Goal: Task Accomplishment & Management: Manage account settings

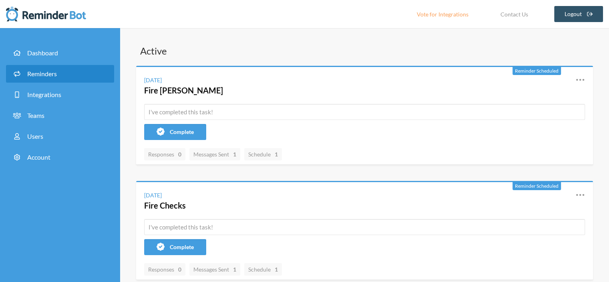
click at [40, 72] on span "Reminders" at bounding box center [42, 74] width 30 height 8
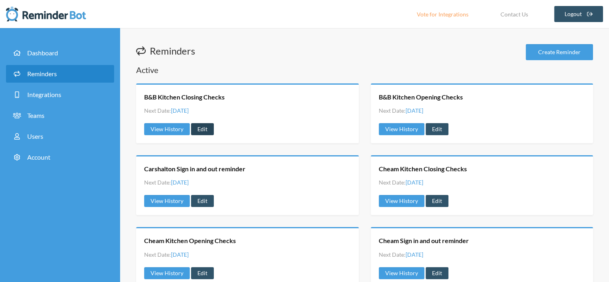
click at [204, 128] on link "Edit" at bounding box center [202, 129] width 23 height 12
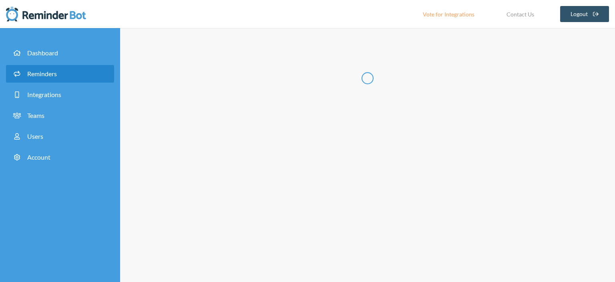
type input "B&B Kitchen Closing Checks"
select select "16:00:00"
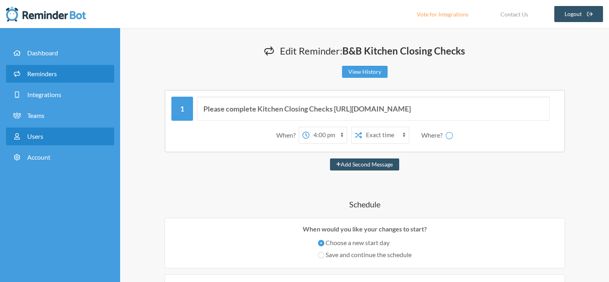
select select "spaces/AAAAEz7cj3w"
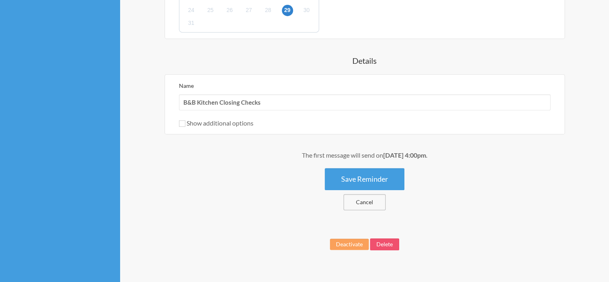
scroll to position [384, 0]
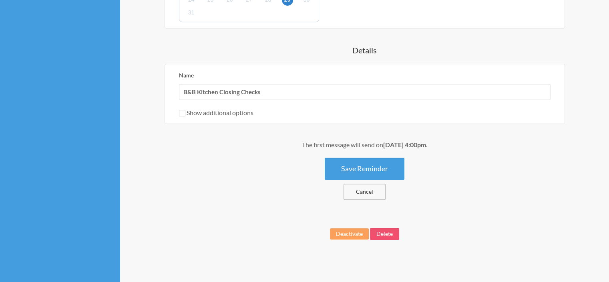
click at [368, 190] on link "Cancel" at bounding box center [365, 192] width 42 height 16
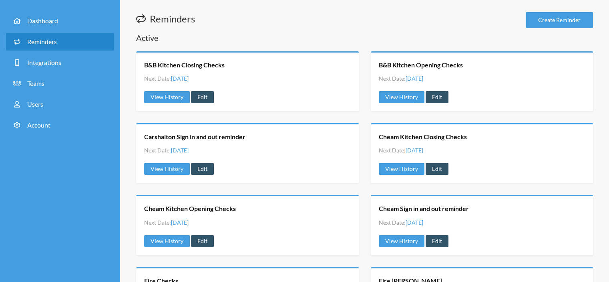
scroll to position [53, 0]
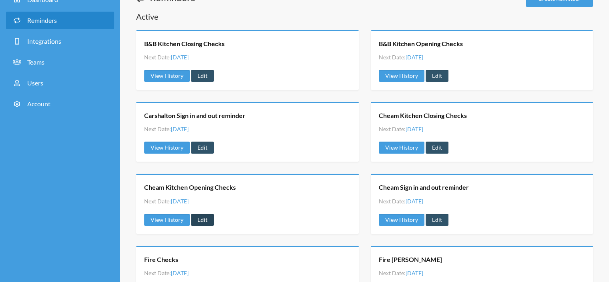
click at [202, 217] on link "Edit" at bounding box center [202, 220] width 23 height 12
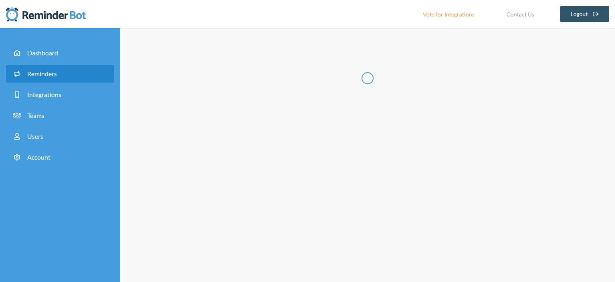
type input "Cheam Kitchen Opening Checks"
checkbox input "true"
checkbox input "false"
select select "10:00:00"
select select "11:30:00"
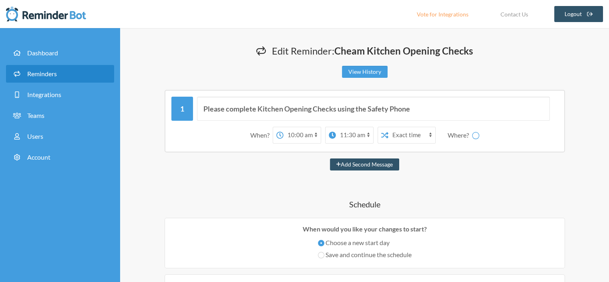
select select "spaces/AAAAEz7cj3w"
click at [506, 136] on select "Chief Fire Marshalls Transport Tuesday Fire and Safety Checks" at bounding box center [480, 135] width 60 height 16
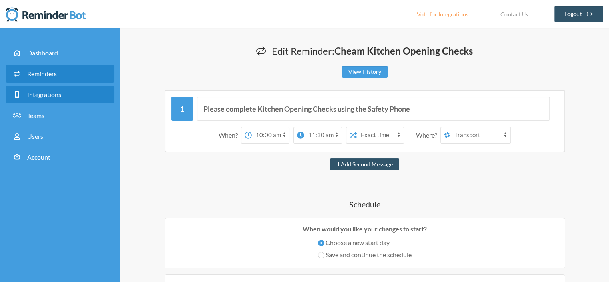
click at [50, 95] on span "Integrations" at bounding box center [44, 95] width 34 height 8
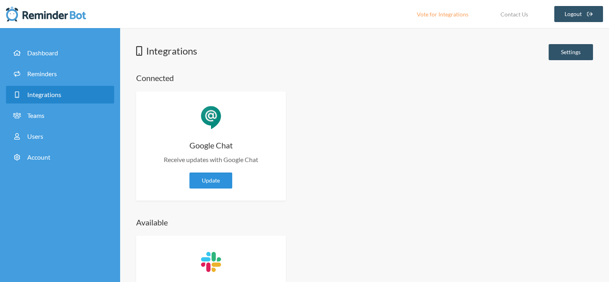
click at [212, 179] on link "Update" at bounding box center [211, 180] width 43 height 16
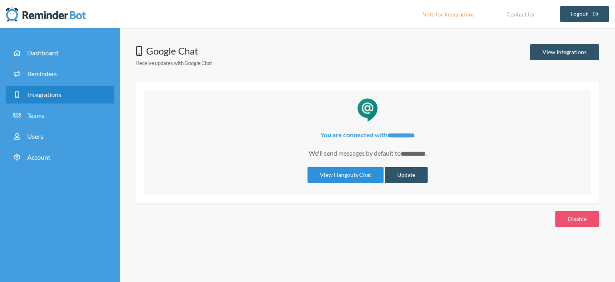
click at [356, 171] on link "View Hangouts Chat" at bounding box center [346, 175] width 76 height 16
click at [361, 172] on link "View Hangouts Chat" at bounding box center [346, 175] width 76 height 16
click at [353, 175] on link "View Hangouts Chat" at bounding box center [346, 175] width 76 height 16
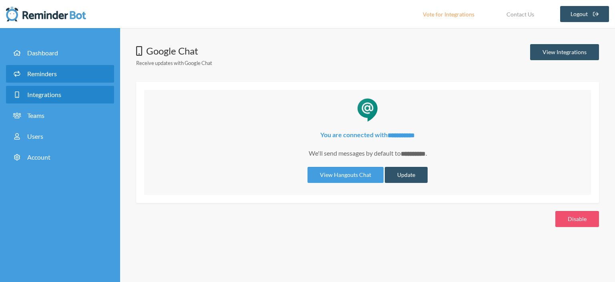
click at [42, 77] on span "Reminders" at bounding box center [42, 74] width 30 height 8
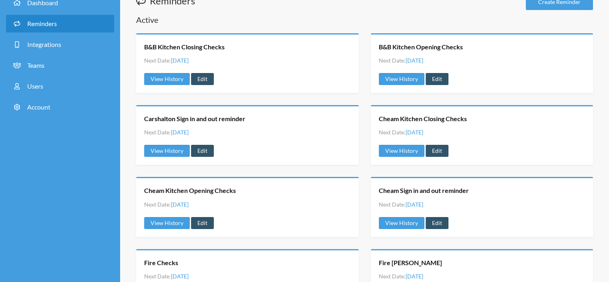
scroll to position [107, 0]
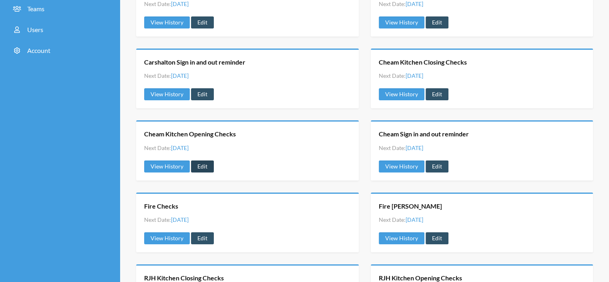
click at [200, 163] on link "Edit" at bounding box center [202, 166] width 23 height 12
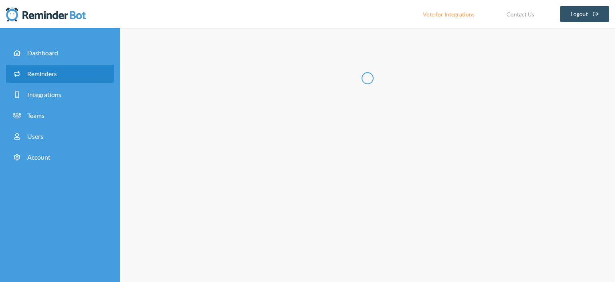
type input "Cheam Kitchen Opening Checks"
checkbox input "true"
checkbox input "false"
select select "10:00:00"
select select "11:30:00"
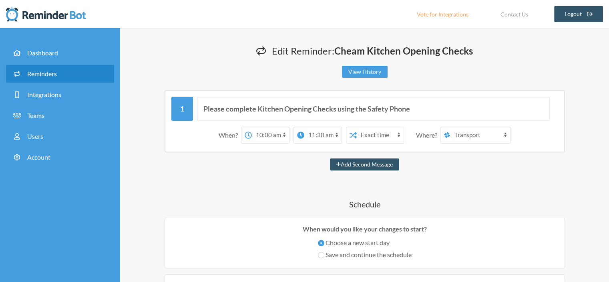
click at [504, 133] on select "Chief Fire Marshalls Transport Tuesday Fire and Safety Checks" at bounding box center [480, 135] width 60 height 16
select select "spaces/AAAAOru9F2Q"
click at [450, 127] on select "Chief Fire Marshalls Transport Tuesday Fire and Safety Checks" at bounding box center [480, 135] width 60 height 16
click at [476, 138] on select "Chief Fire Marshalls Transport Tuesday Fire and Safety Checks" at bounding box center [480, 135] width 60 height 16
click at [426, 161] on div "Add Second Message" at bounding box center [364, 164] width 457 height 12
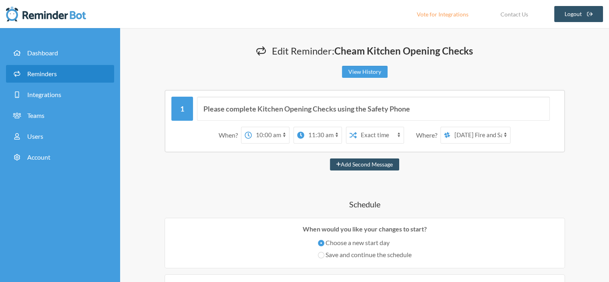
click at [489, 134] on select "Chief Fire Marshalls Transport Tuesday Fire and Safety Checks" at bounding box center [480, 135] width 60 height 16
click at [37, 161] on link "Account" at bounding box center [60, 157] width 108 height 18
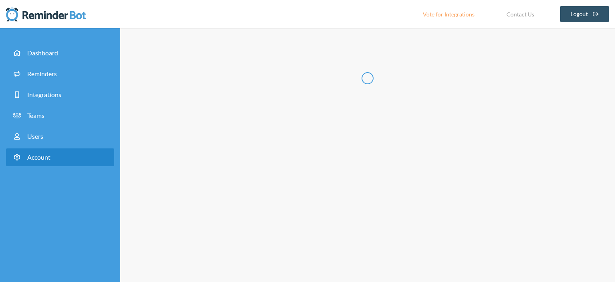
type input "**"
type input "**********"
select select "**"
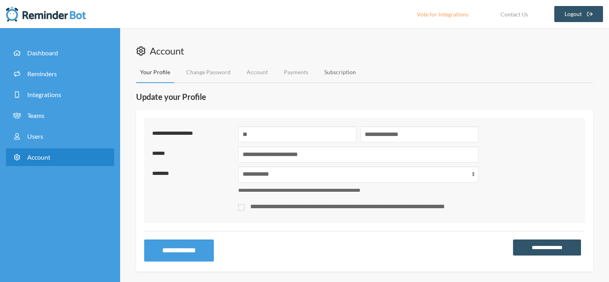
click at [336, 72] on link "Subscription" at bounding box center [341, 72] width 40 height 21
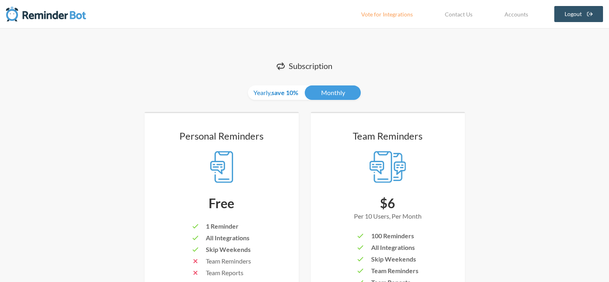
click at [280, 93] on strong "save 10%" at bounding box center [285, 93] width 27 height 8
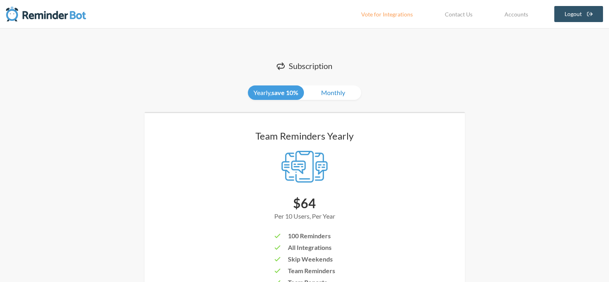
click at [333, 96] on link "Monthly" at bounding box center [333, 92] width 56 height 14
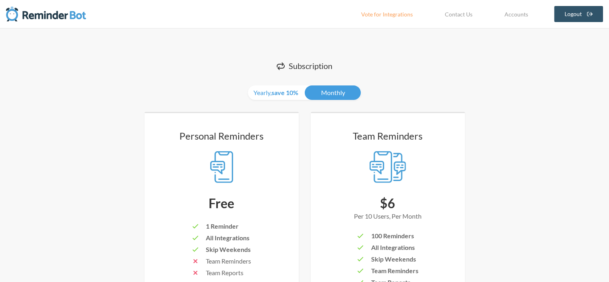
click at [393, 13] on link "Vote for Integrations" at bounding box center [387, 14] width 72 height 16
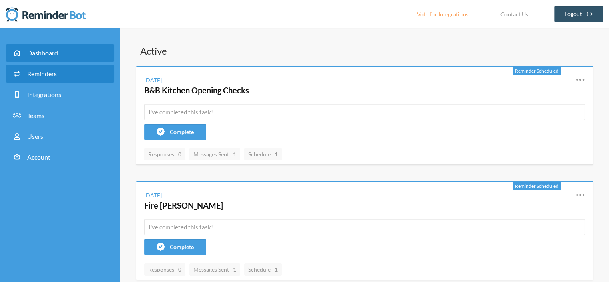
click at [40, 72] on span "Reminders" at bounding box center [42, 74] width 30 height 8
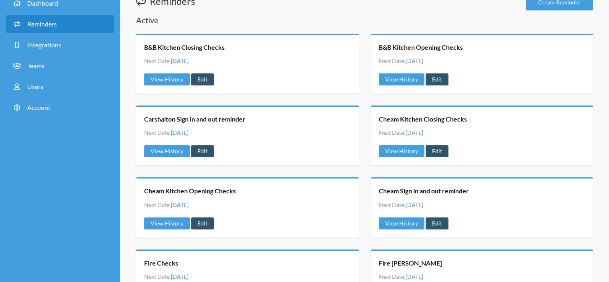
scroll to position [107, 0]
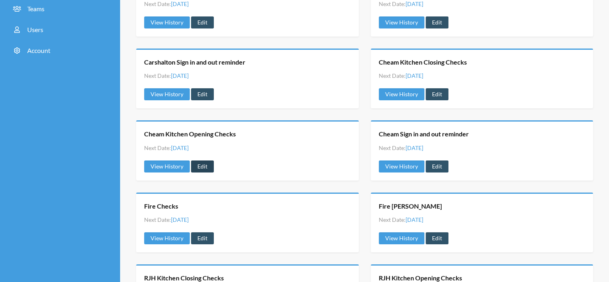
click at [199, 163] on link "Edit" at bounding box center [202, 166] width 23 height 12
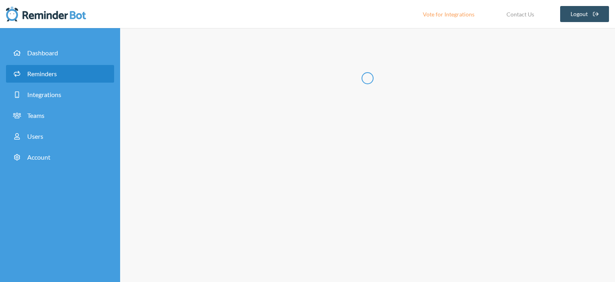
type input "Cheam Kitchen Opening Checks"
checkbox input "true"
checkbox input "false"
select select "10:00:00"
select select "11:30:00"
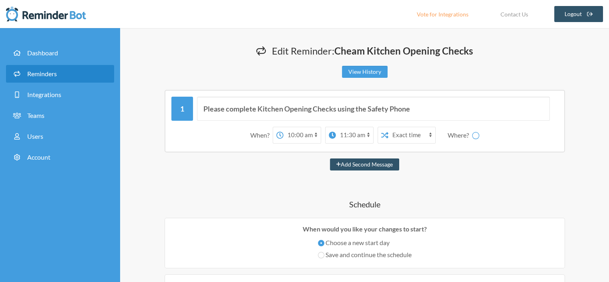
select select "spaces/AAAAEz7cj3w"
click at [505, 135] on select "Chief Fire Marshalls Transport Tuesday Fire and Safety Checks" at bounding box center [480, 135] width 60 height 16
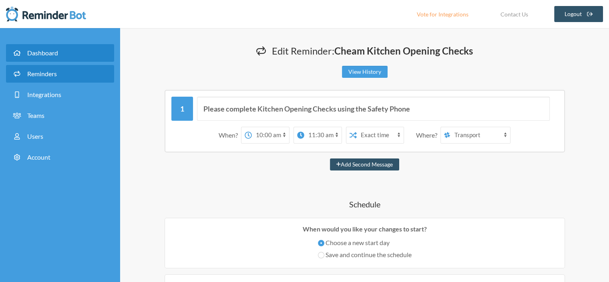
click at [37, 54] on span "Dashboard" at bounding box center [42, 53] width 31 height 8
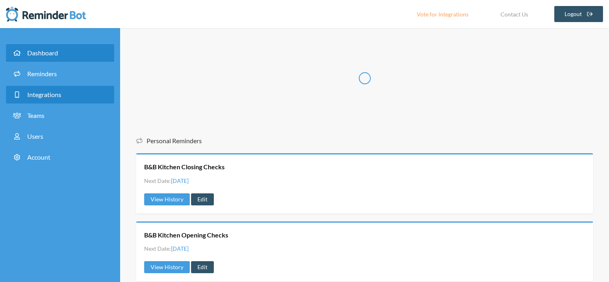
click at [36, 94] on span "Integrations" at bounding box center [44, 95] width 34 height 8
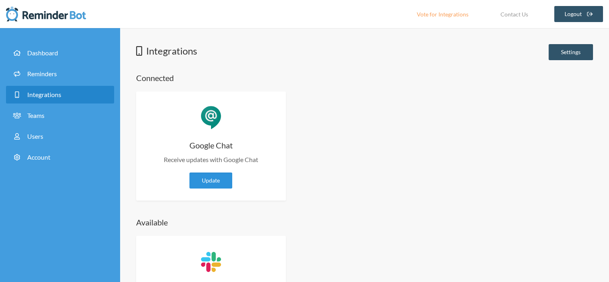
click at [216, 182] on link "Update" at bounding box center [211, 180] width 43 height 16
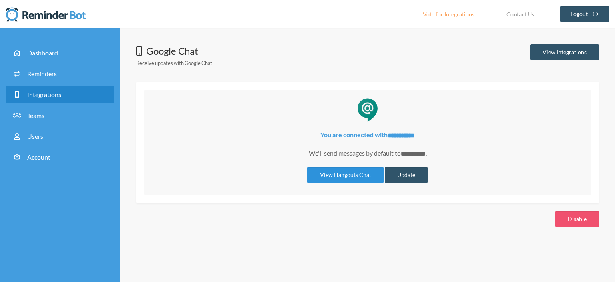
click at [367, 169] on link "View Hangouts Chat" at bounding box center [346, 175] width 76 height 16
click at [406, 172] on button "Update" at bounding box center [406, 175] width 43 height 16
select select "**********"
click at [407, 175] on button "Update" at bounding box center [406, 175] width 43 height 16
select select "**********"
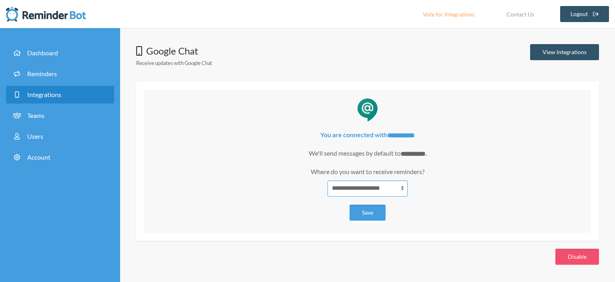
click at [403, 188] on select "**********" at bounding box center [368, 188] width 80 height 16
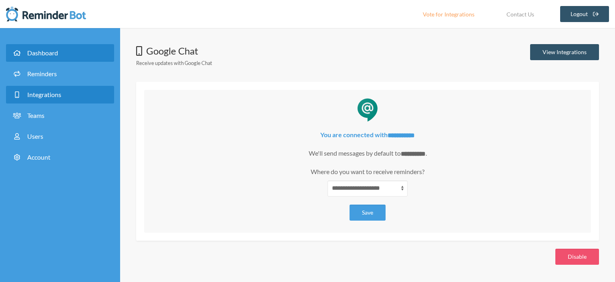
click at [37, 54] on span "Dashboard" at bounding box center [42, 53] width 31 height 8
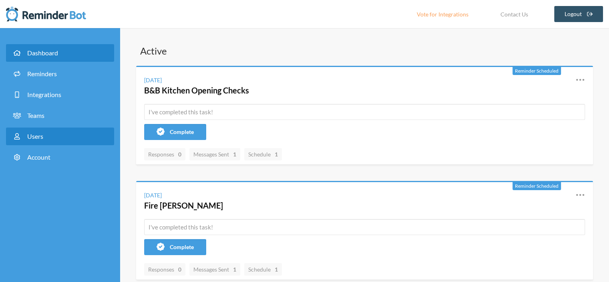
click at [33, 137] on span "Users" at bounding box center [35, 136] width 16 height 8
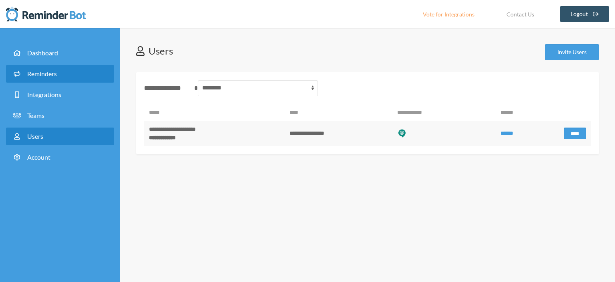
click at [39, 70] on span "Reminders" at bounding box center [42, 74] width 30 height 8
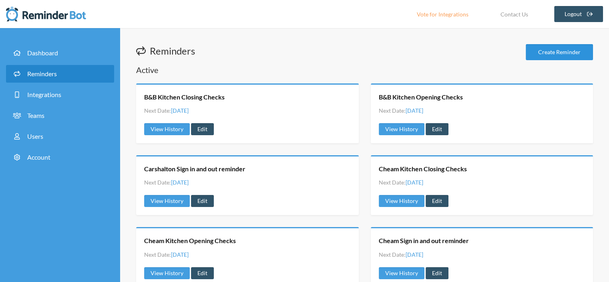
click at [548, 51] on link "Create Reminder" at bounding box center [559, 52] width 67 height 16
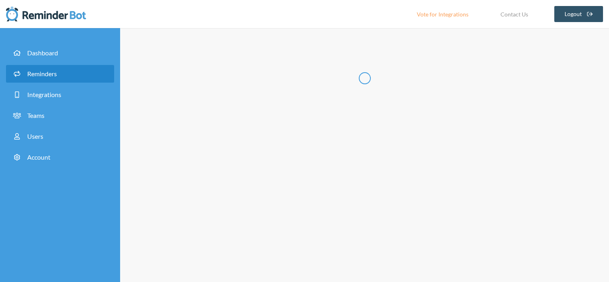
select select "10:30:00"
select select "11:30:00"
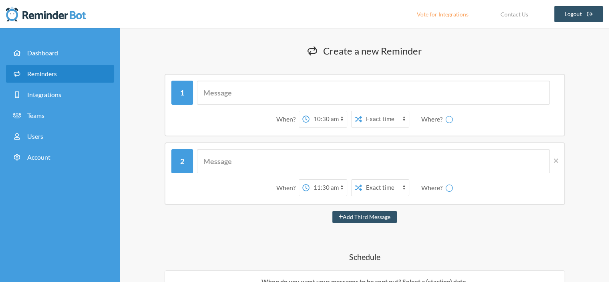
select select "spaces/AAAAEz7cj3w"
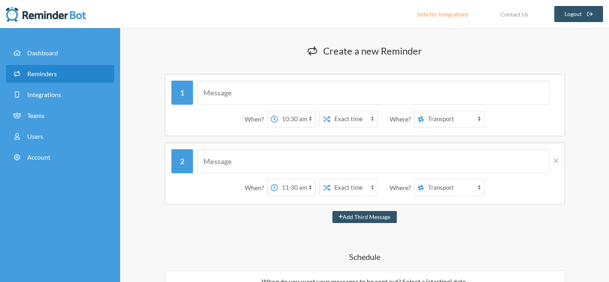
click at [478, 118] on select "Chief Fire Marshalls Transport Tuesday Fire and Safety Checks" at bounding box center [454, 119] width 60 height 16
click at [456, 125] on select "Chief Fire Marshalls Transport Tuesday Fire and Safety Checks" at bounding box center [454, 119] width 60 height 16
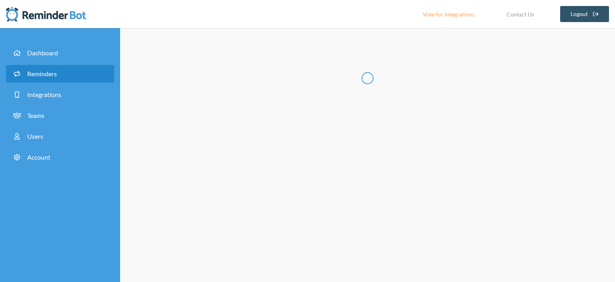
select select "10:30:00"
select select "11:30:00"
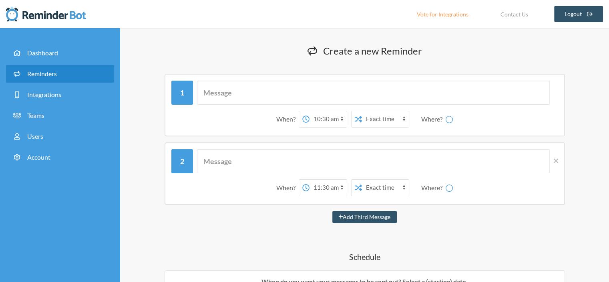
select select "spaces/AAAAEz7cj3w"
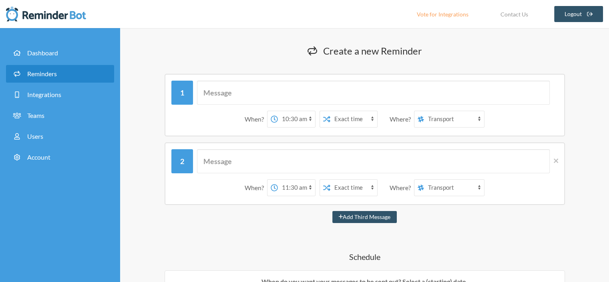
click at [459, 119] on select "Chief Fire Marshalls Transport [DATE] Fire and Safety Checks" at bounding box center [454, 119] width 60 height 16
click at [34, 157] on span "Account" at bounding box center [38, 157] width 23 height 8
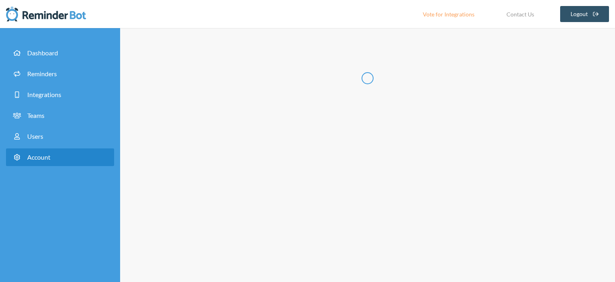
type input "**"
type input "**********"
select select "**"
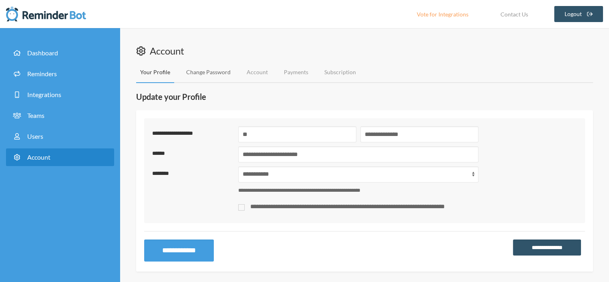
click at [213, 71] on link "Change Password" at bounding box center [208, 72] width 52 height 21
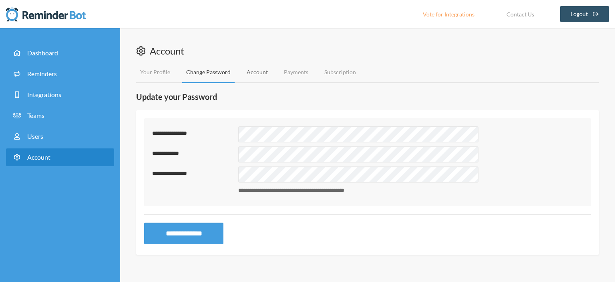
click at [252, 71] on link "Account" at bounding box center [257, 72] width 29 height 21
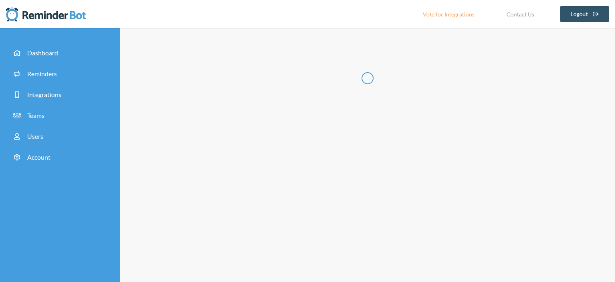
type input "**********"
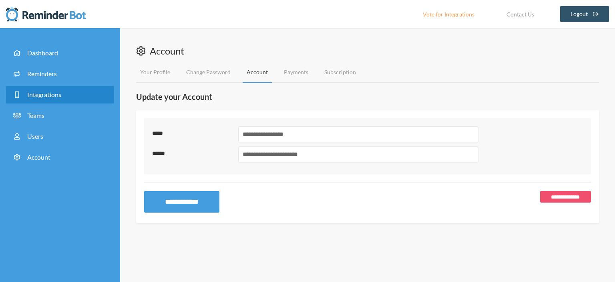
click at [38, 99] on link "Integrations" at bounding box center [60, 95] width 108 height 18
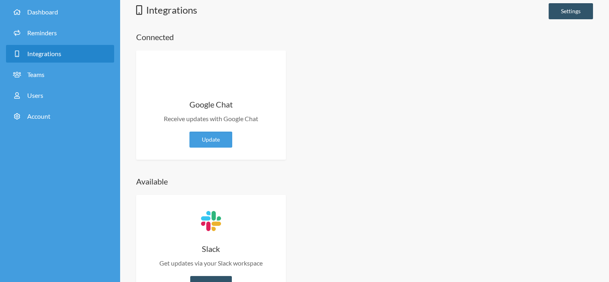
scroll to position [78, 0]
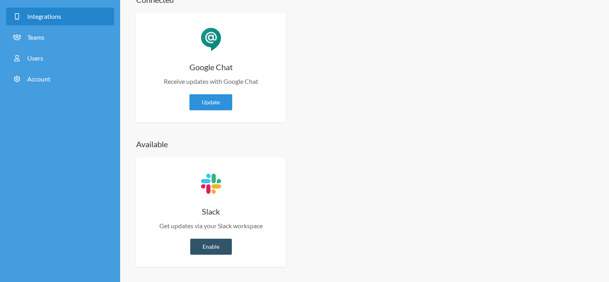
click at [212, 106] on link "Update" at bounding box center [211, 102] width 43 height 16
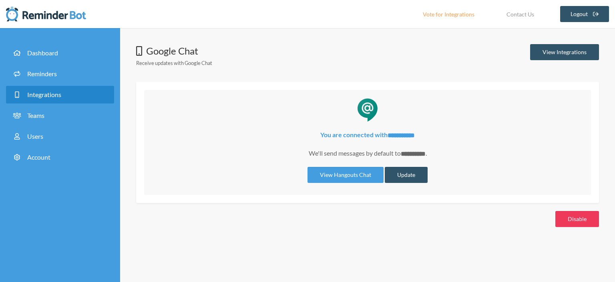
click at [576, 214] on button "Disable" at bounding box center [578, 219] width 44 height 16
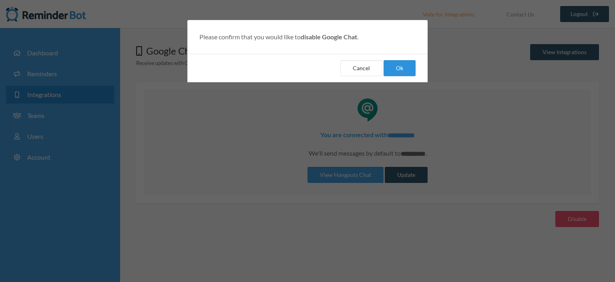
click at [405, 65] on button "Ok" at bounding box center [400, 68] width 32 height 16
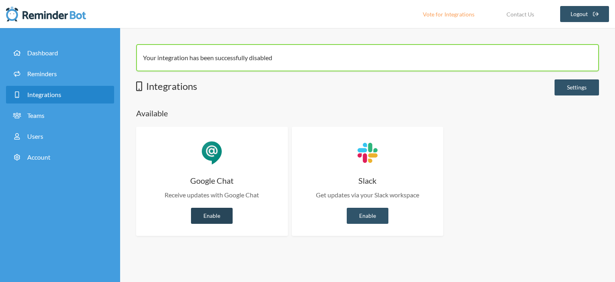
click at [210, 212] on link "Enable" at bounding box center [212, 216] width 42 height 16
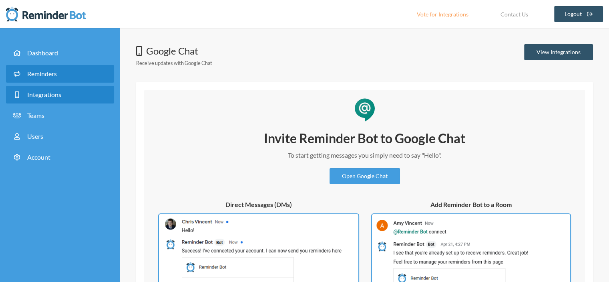
click at [41, 73] on span "Reminders" at bounding box center [42, 74] width 30 height 8
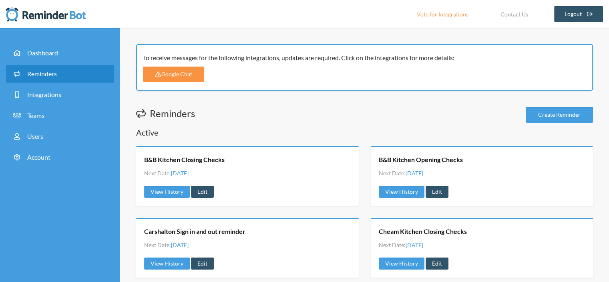
click at [174, 72] on link "Google Chat" at bounding box center [173, 74] width 61 height 15
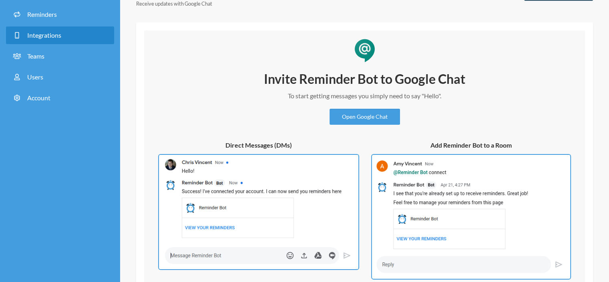
scroll to position [116, 0]
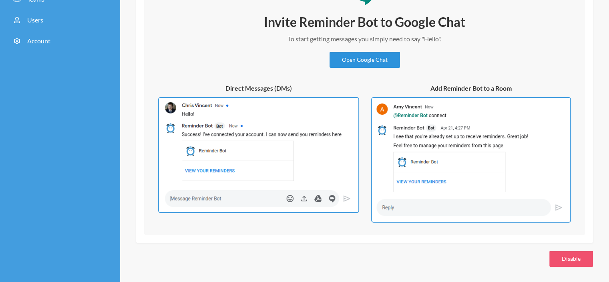
click at [370, 59] on link "Open Google Chat" at bounding box center [365, 60] width 71 height 16
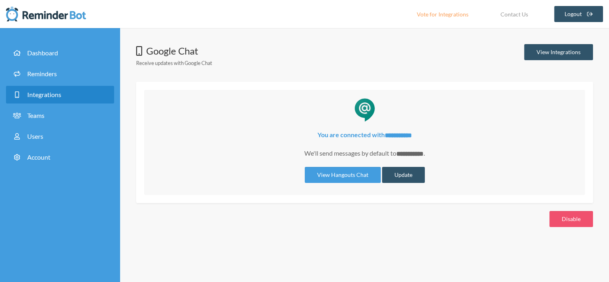
scroll to position [0, 0]
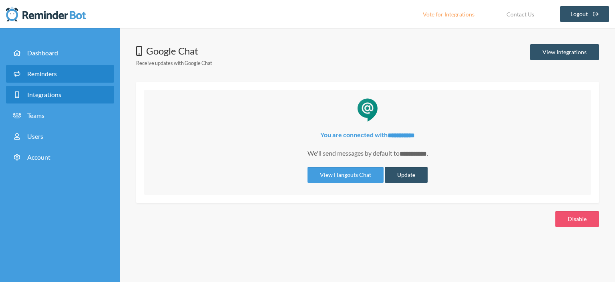
click at [37, 75] on span "Reminders" at bounding box center [42, 74] width 30 height 8
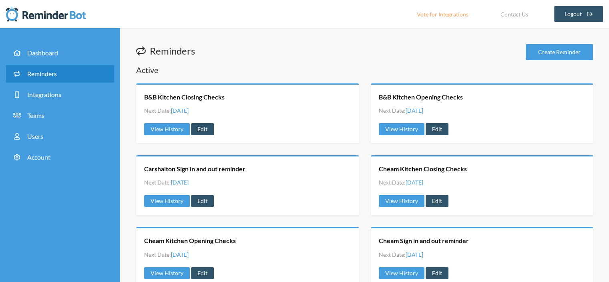
scroll to position [160, 0]
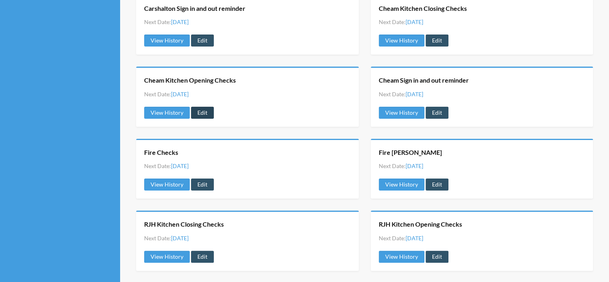
click at [201, 115] on link "Edit" at bounding box center [202, 113] width 23 height 12
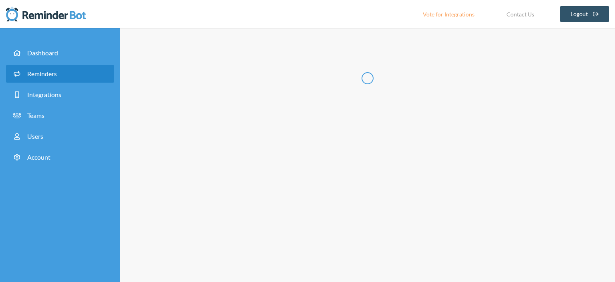
type input "Cheam Kitchen Opening Checks"
checkbox input "true"
checkbox input "false"
select select "10:00:00"
select select "11:30:00"
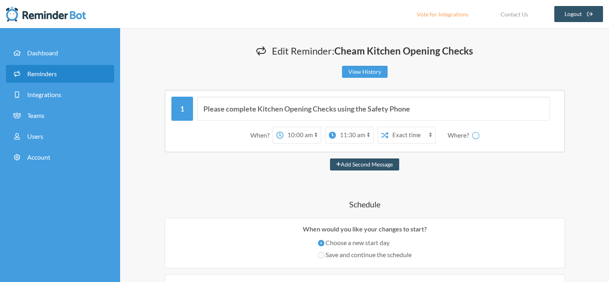
select select "spaces/AAAAet5_1ag"
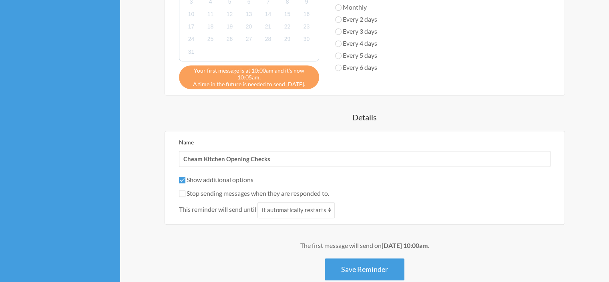
scroll to position [427, 0]
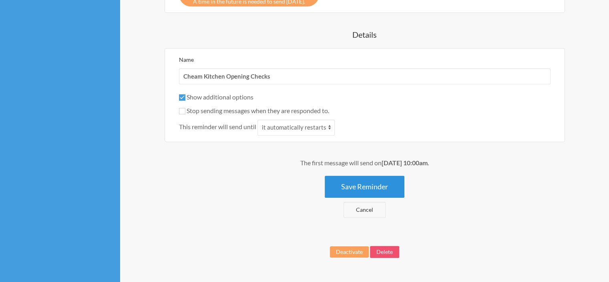
click at [364, 185] on button "Save Reminder" at bounding box center [365, 186] width 80 height 22
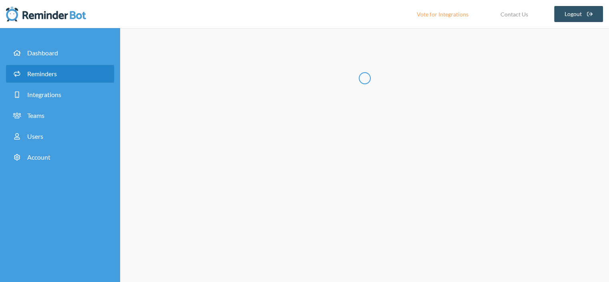
scroll to position [0, 0]
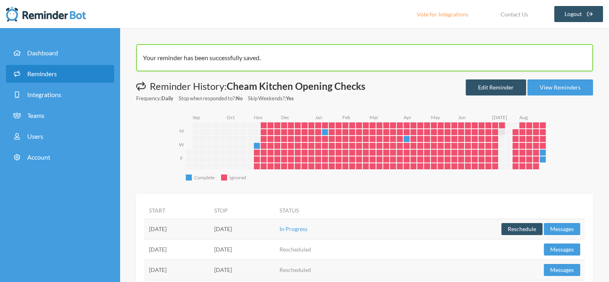
click at [46, 73] on span "Reminders" at bounding box center [42, 74] width 30 height 8
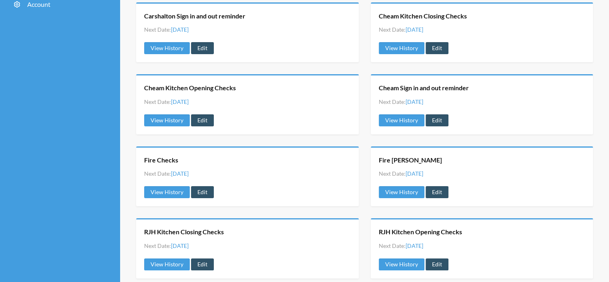
scroll to position [160, 0]
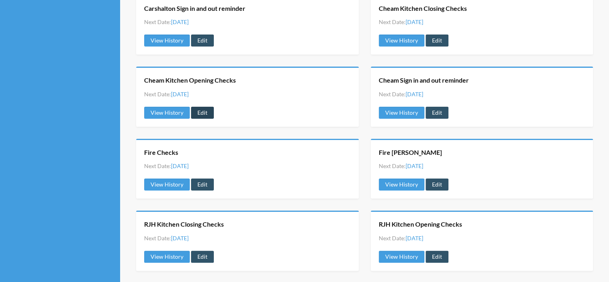
click at [200, 111] on link "Edit" at bounding box center [202, 113] width 23 height 12
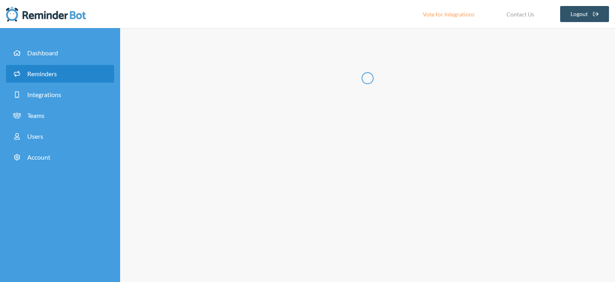
type input "Cheam Kitchen Opening Checks"
checkbox input "true"
checkbox input "false"
select select "10:00:00"
select select "11:30:00"
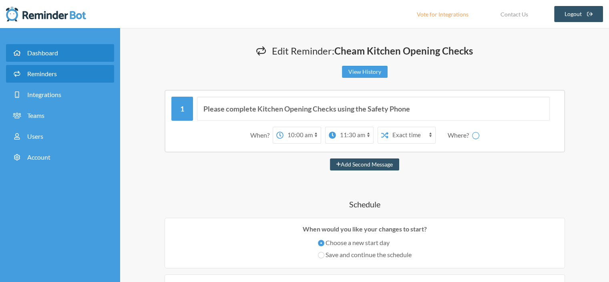
select select "spaces/AAAAet5_1ag"
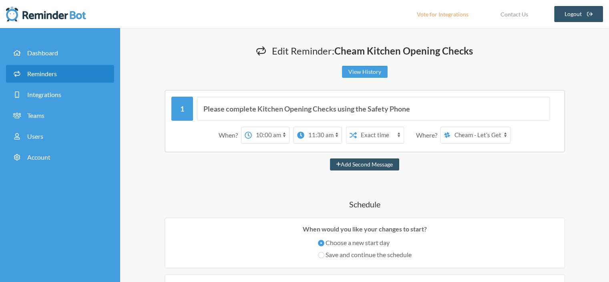
click at [505, 134] on select "Beans and Bloom Carshalton - Let's Get [PERSON_NAME] - Let’s Get Nickely Chief …" at bounding box center [480, 135] width 60 height 16
click at [36, 77] on span "Reminders" at bounding box center [42, 74] width 30 height 8
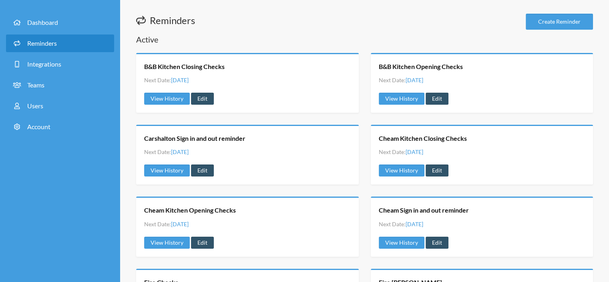
scroll to position [53, 0]
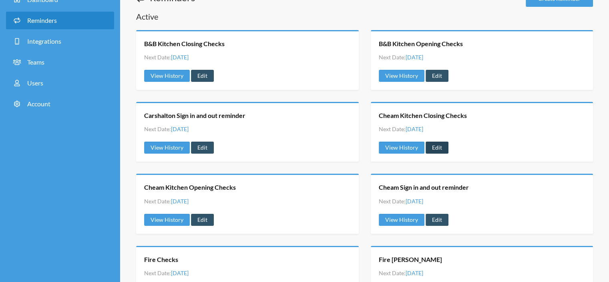
click at [436, 144] on link "Edit" at bounding box center [437, 147] width 23 height 12
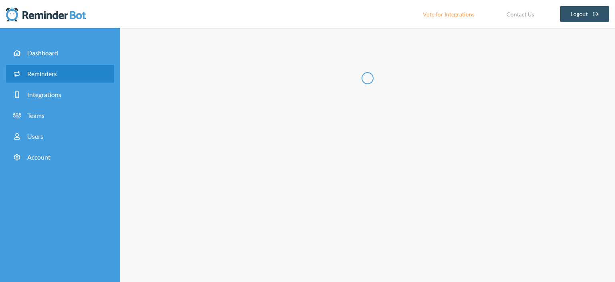
type input "Cheam Kitchen Closing Checks"
select select "17:15:00"
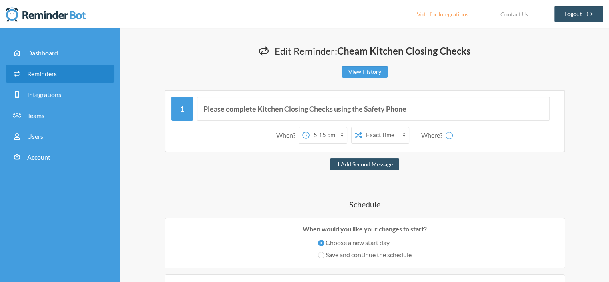
select select "spaces/AAAAet5_1ag"
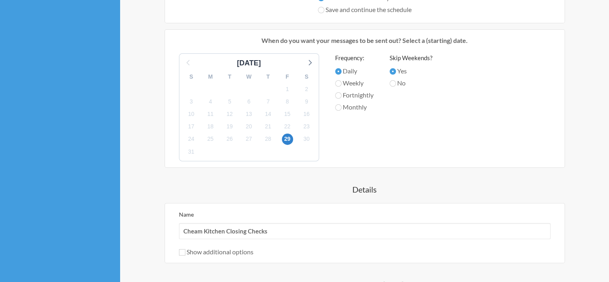
scroll to position [321, 0]
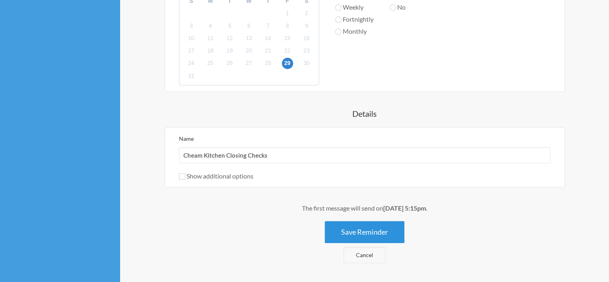
click at [366, 230] on button "Save Reminder" at bounding box center [365, 232] width 80 height 22
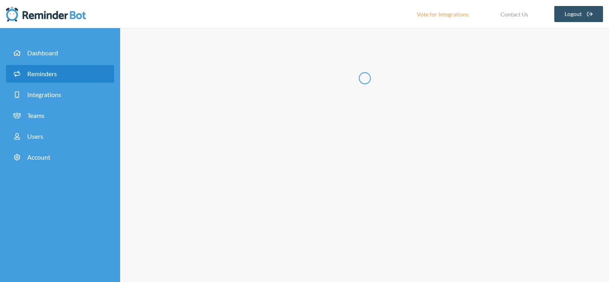
scroll to position [0, 0]
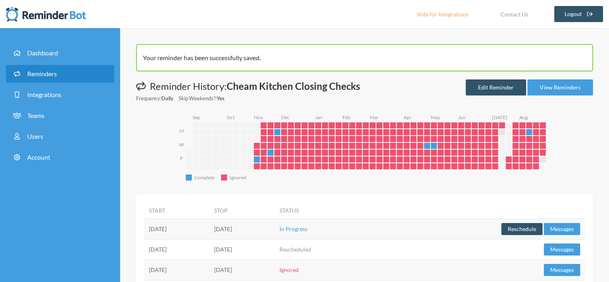
click at [36, 75] on span "Reminders" at bounding box center [42, 74] width 30 height 8
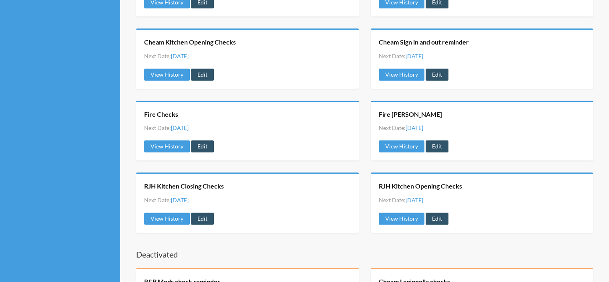
scroll to position [214, 0]
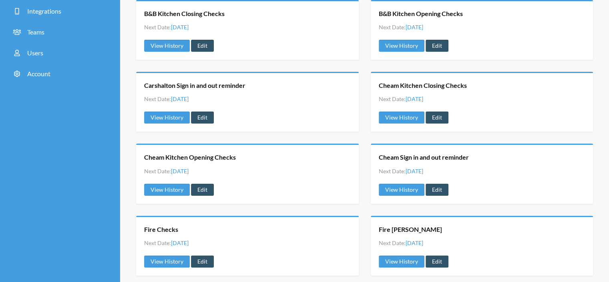
scroll to position [107, 0]
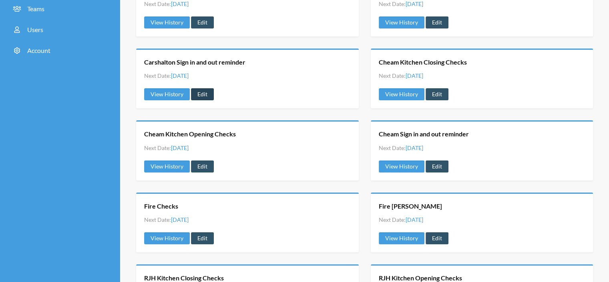
click at [199, 92] on link "Edit" at bounding box center [202, 94] width 23 height 12
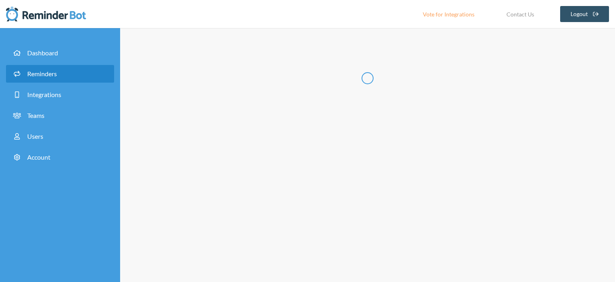
type input "Carshalton Sign in and out reminder"
checkbox input "true"
checkbox input "false"
select select "10:00:00"
select select "10:30:00"
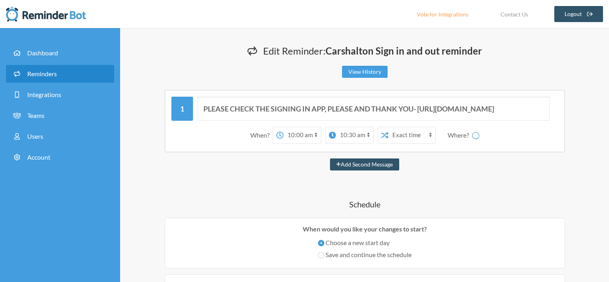
select select "spaces/AAAAet5_1ag"
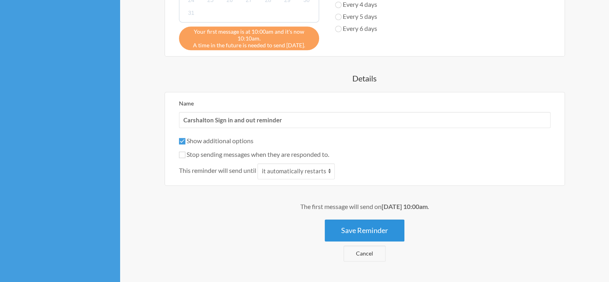
scroll to position [446, 0]
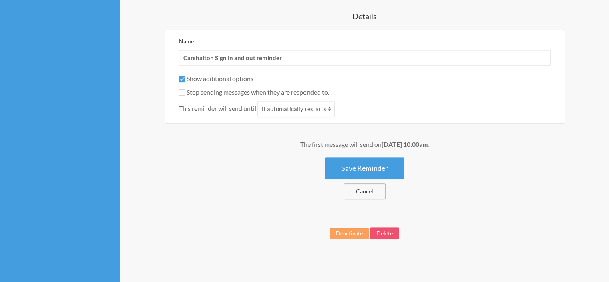
click at [361, 191] on link "Cancel" at bounding box center [365, 191] width 42 height 16
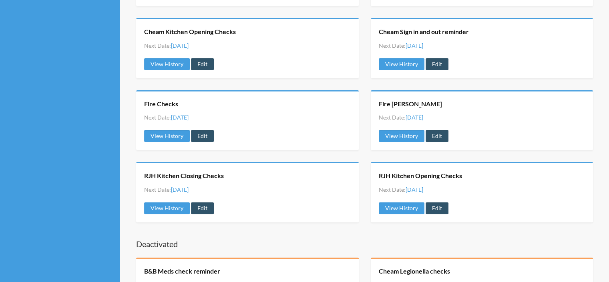
scroll to position [267, 0]
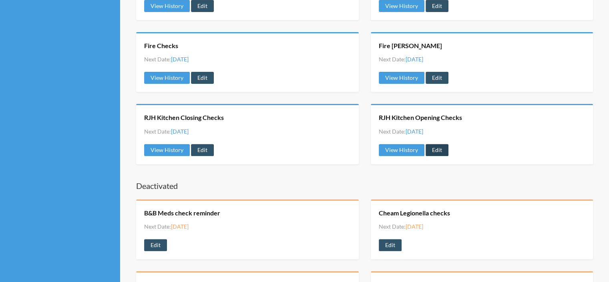
click at [439, 146] on link "Edit" at bounding box center [437, 150] width 23 height 12
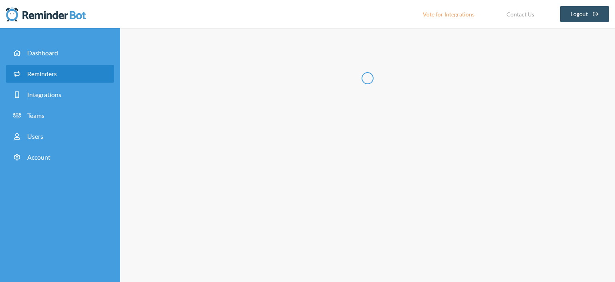
type input "RJH Kitchen Opening Checks"
select select "10:00:00"
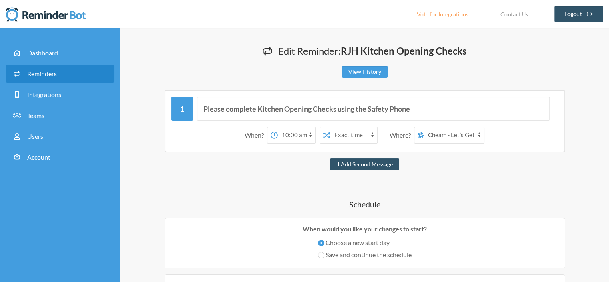
click at [480, 135] on select "Beans and Bloom Carshalton - Let's Get [PERSON_NAME] - Let’s Get Nickely Chief …" at bounding box center [454, 135] width 60 height 16
select select "spaces/AAAAa1AvqFo"
click at [424, 127] on select "Beans and Bloom Carshalton - Let's Get [PERSON_NAME] - Let’s Get Nickely Chief …" at bounding box center [454, 135] width 60 height 16
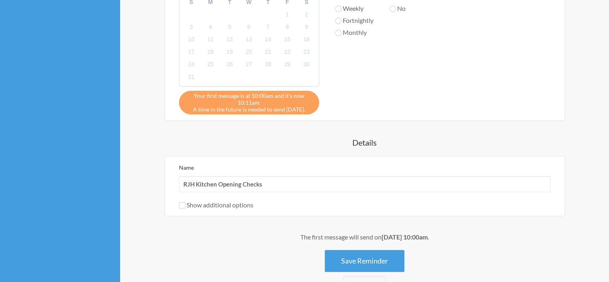
scroll to position [321, 0]
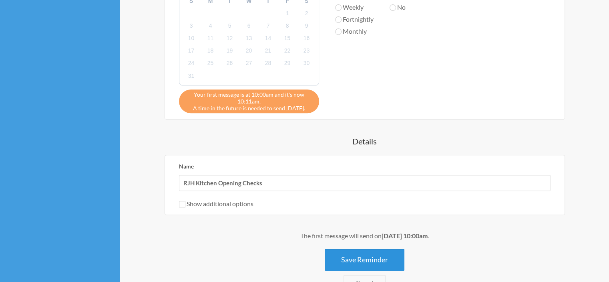
click at [366, 254] on button "Save Reminder" at bounding box center [365, 259] width 80 height 22
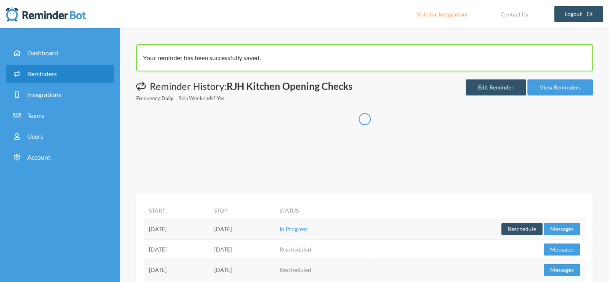
click at [35, 75] on span "Reminders" at bounding box center [42, 74] width 30 height 8
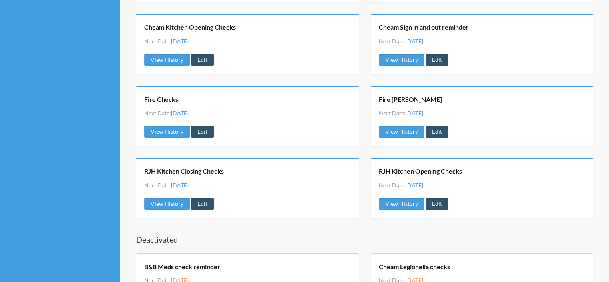
scroll to position [214, 0]
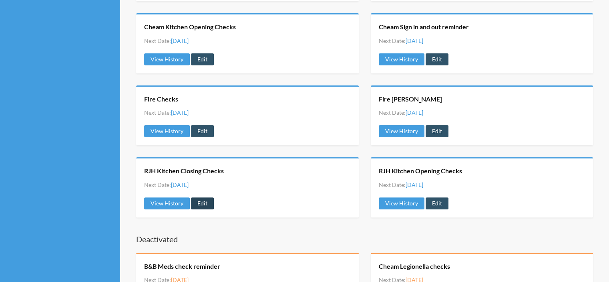
click at [202, 200] on link "Edit" at bounding box center [202, 203] width 23 height 12
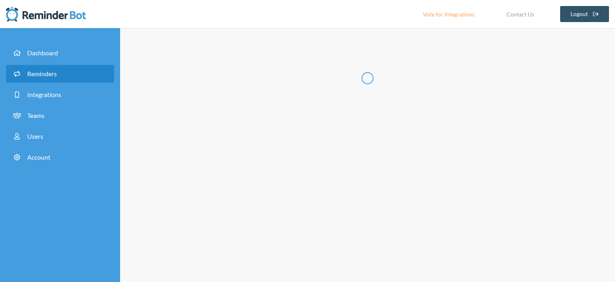
type input "RJH Kitchen Closing Checks"
select select "17:15:00"
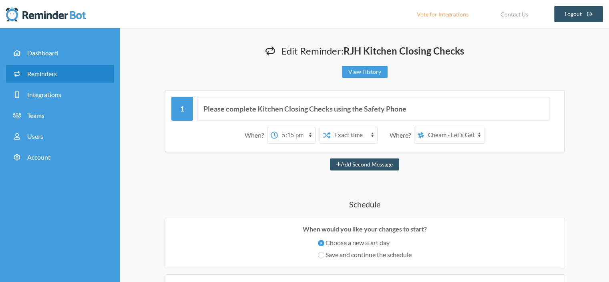
click at [479, 135] on select "Beans and Bloom Carshalton - Let's Get [PERSON_NAME] - Let’s Get Nickely Chief …" at bounding box center [454, 135] width 60 height 16
select select "spaces/AAAAa1AvqFo"
click at [424, 127] on select "Beans and Bloom Carshalton - Let's Get [PERSON_NAME] - Let’s Get Nickely Chief …" at bounding box center [454, 135] width 60 height 16
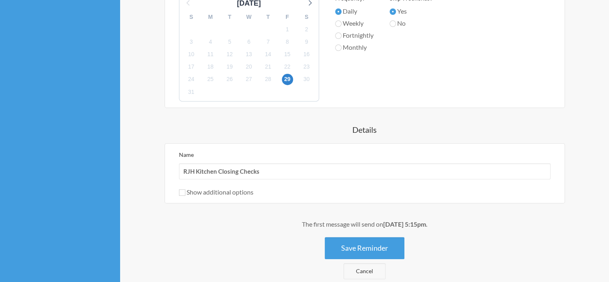
scroll to position [321, 0]
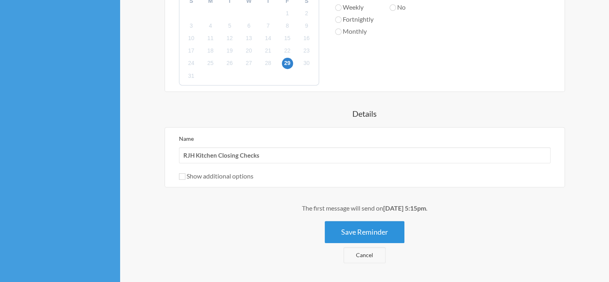
click at [376, 227] on button "Save Reminder" at bounding box center [365, 232] width 80 height 22
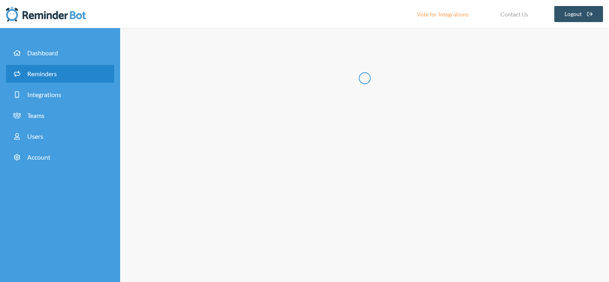
scroll to position [0, 0]
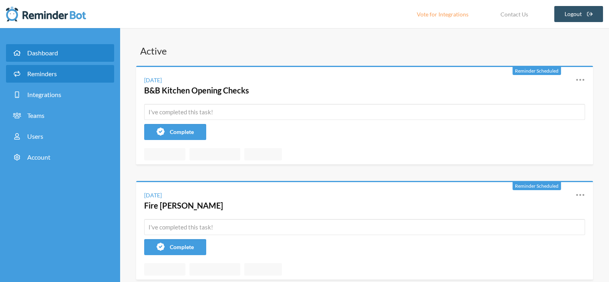
click at [45, 74] on span "Reminders" at bounding box center [42, 74] width 30 height 8
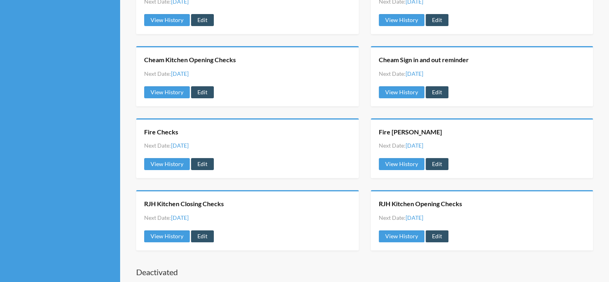
scroll to position [214, 0]
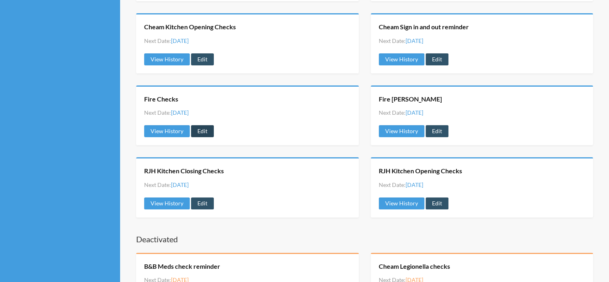
click at [199, 131] on link "Edit" at bounding box center [202, 131] width 23 height 12
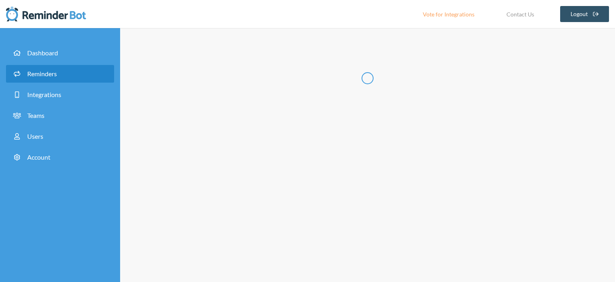
select select "09:15:00"
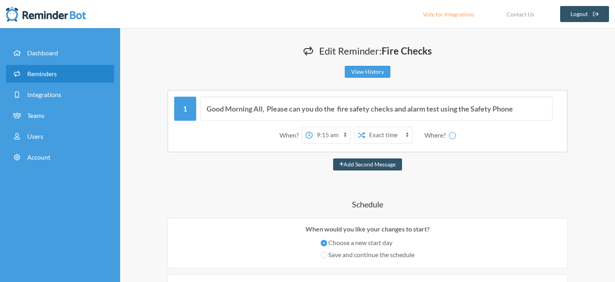
radio input "false"
radio input "true"
type input "Fire Checks"
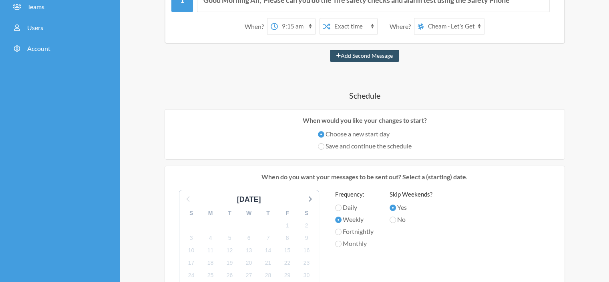
scroll to position [214, 0]
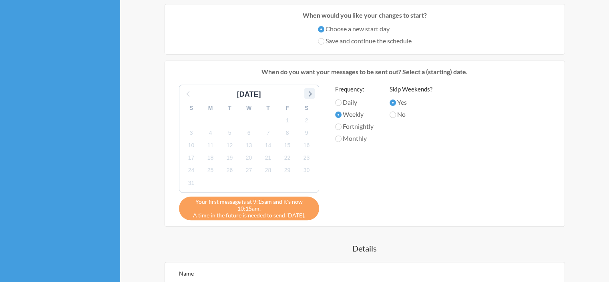
click at [310, 92] on icon at bounding box center [310, 93] width 10 height 10
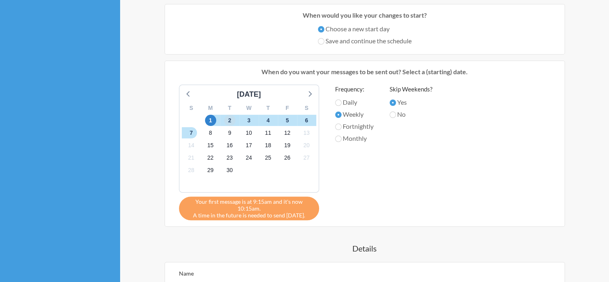
click at [229, 118] on span "2" at bounding box center [229, 120] width 11 height 11
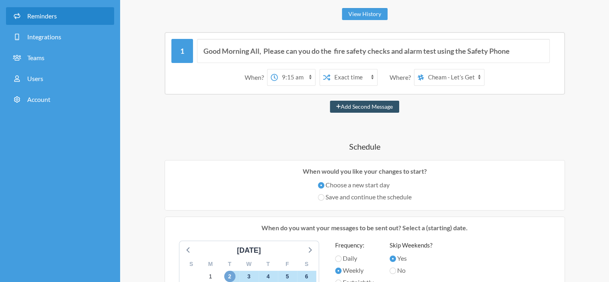
scroll to position [53, 0]
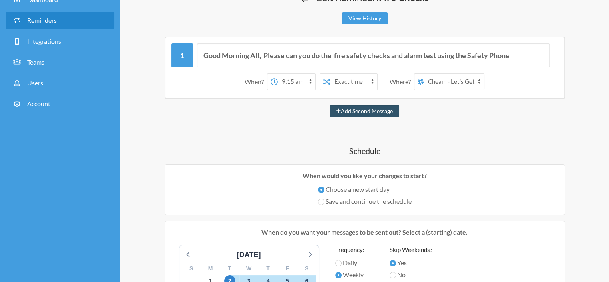
click at [478, 81] on select "Beans and Bloom Carshalton - Let's Get [PERSON_NAME] - Let’s Get Nickely Chief …" at bounding box center [454, 82] width 60 height 16
select select "spaces/AAAAOru9F2Q"
click at [424, 74] on select "Beans and Bloom Carshalton - Let's Get [PERSON_NAME] - Let’s Get Nickely Chief …" at bounding box center [454, 82] width 60 height 16
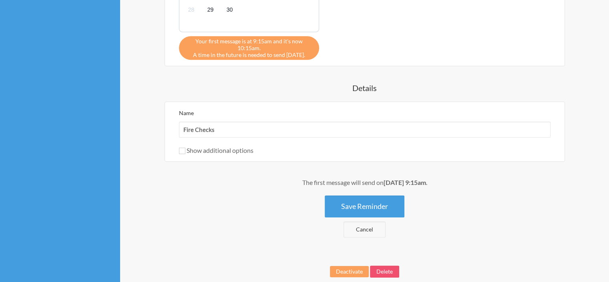
scroll to position [412, 0]
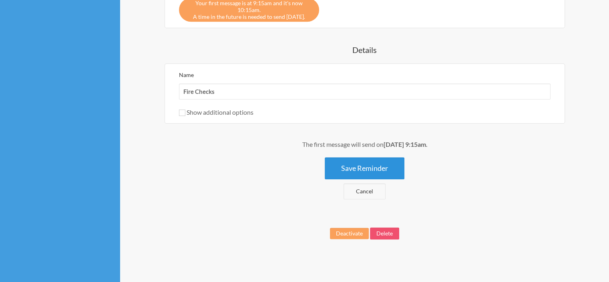
click at [370, 162] on button "Save Reminder" at bounding box center [365, 168] width 80 height 22
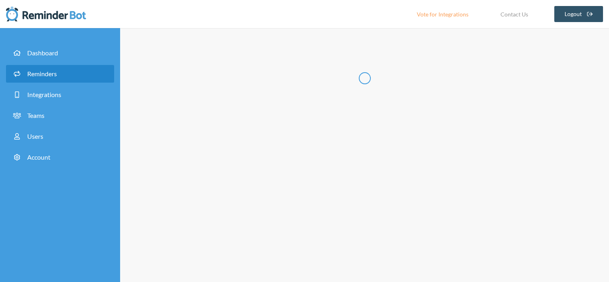
scroll to position [0, 0]
